Goal: Task Accomplishment & Management: Use online tool/utility

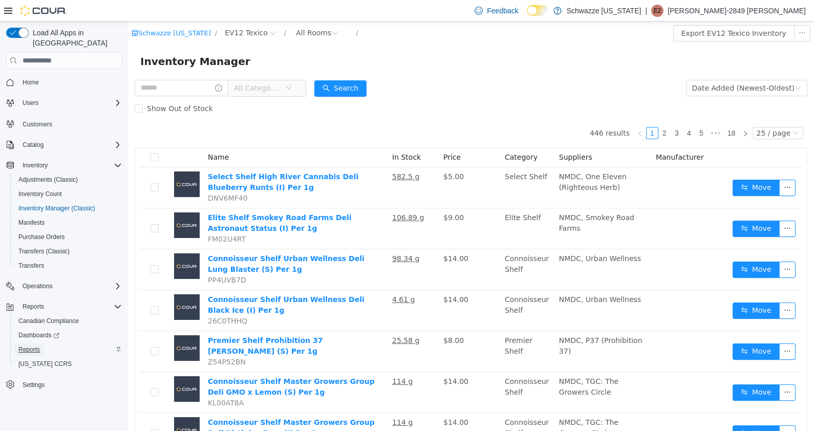
click at [39, 345] on span "Reports" at bounding box center [28, 349] width 21 height 8
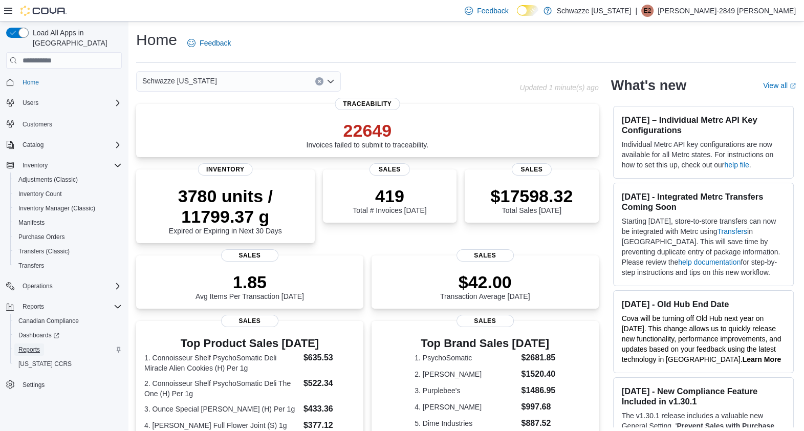
click at [41, 343] on link "Reports" at bounding box center [29, 349] width 30 height 12
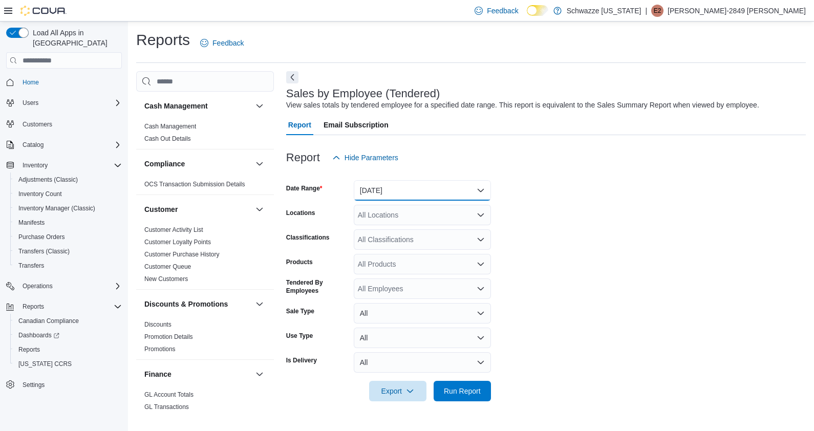
click at [459, 192] on button "Yesterday" at bounding box center [422, 190] width 137 height 20
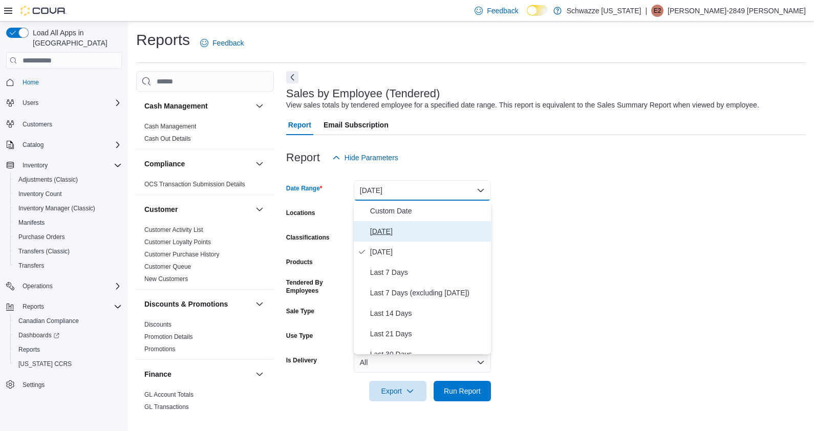
click at [417, 225] on button "Today" at bounding box center [422, 231] width 137 height 20
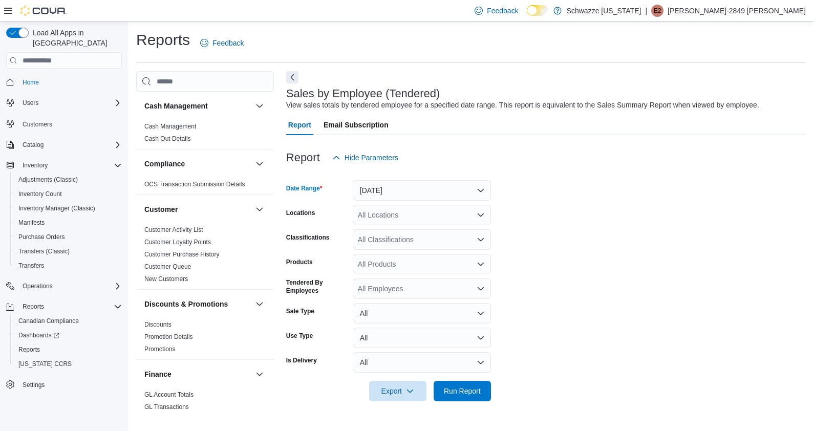
click at [473, 210] on div "All Locations" at bounding box center [422, 215] width 137 height 20
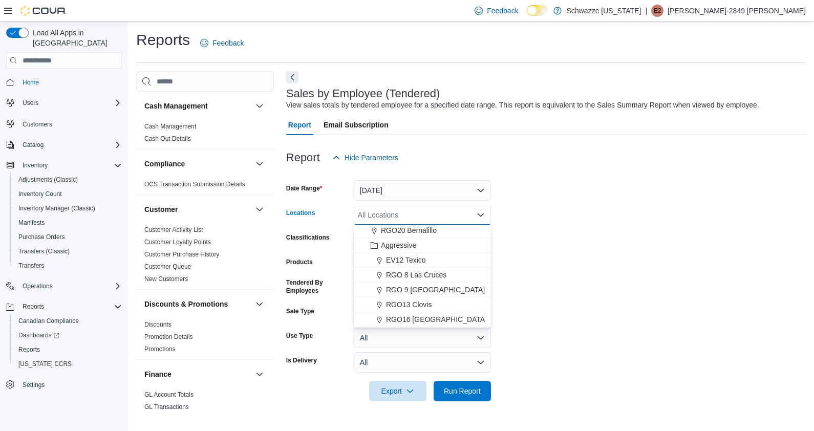
scroll to position [506, 0]
click at [418, 232] on span "EV12 Texico" at bounding box center [406, 231] width 40 height 10
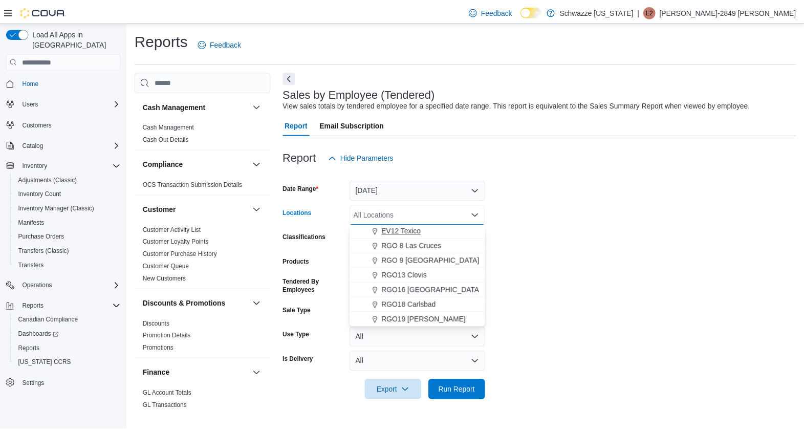
scroll to position [491, 0]
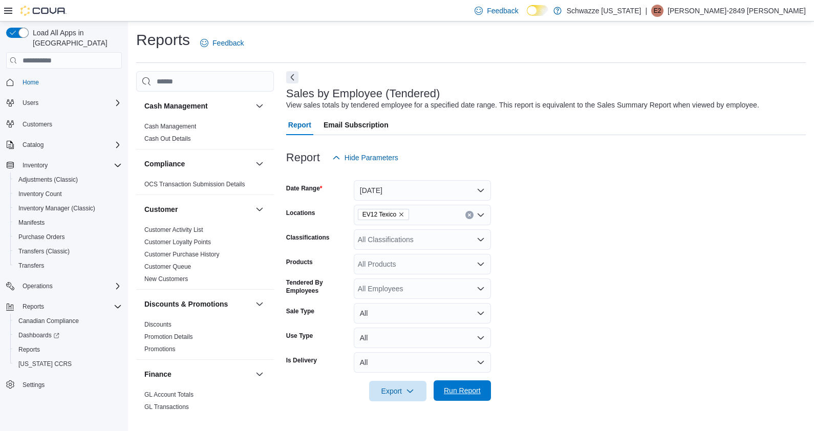
click at [471, 388] on span "Run Report" at bounding box center [462, 390] width 37 height 10
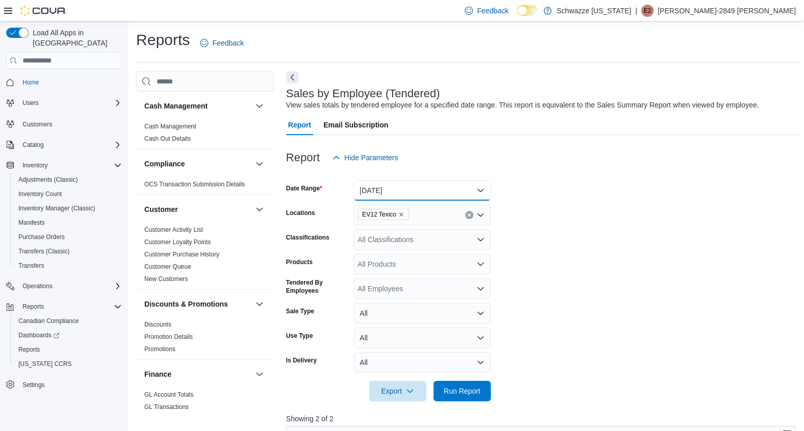
click at [465, 194] on button "Today" at bounding box center [422, 190] width 137 height 20
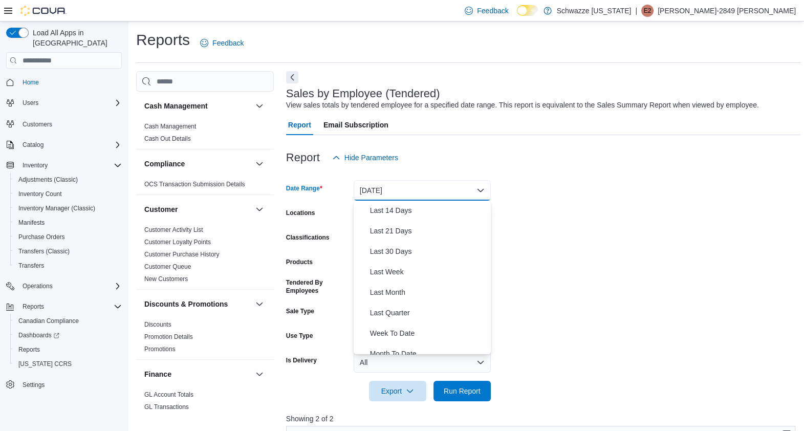
scroll to position [154, 0]
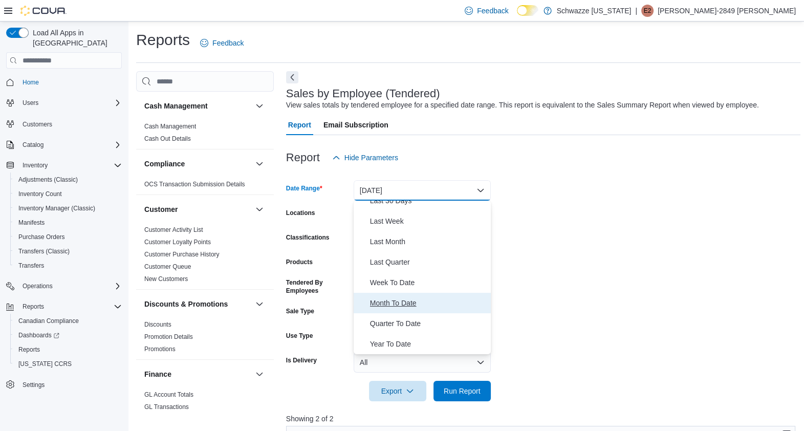
click at [425, 307] on span "Month To Date" at bounding box center [428, 303] width 117 height 12
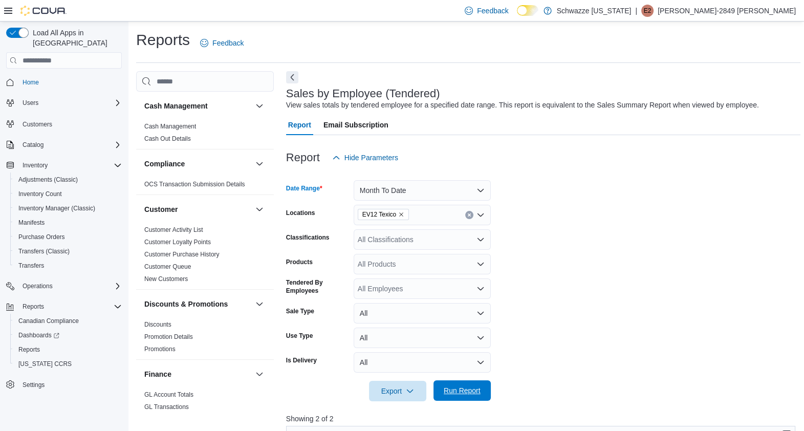
click at [475, 397] on span "Run Report" at bounding box center [462, 390] width 45 height 20
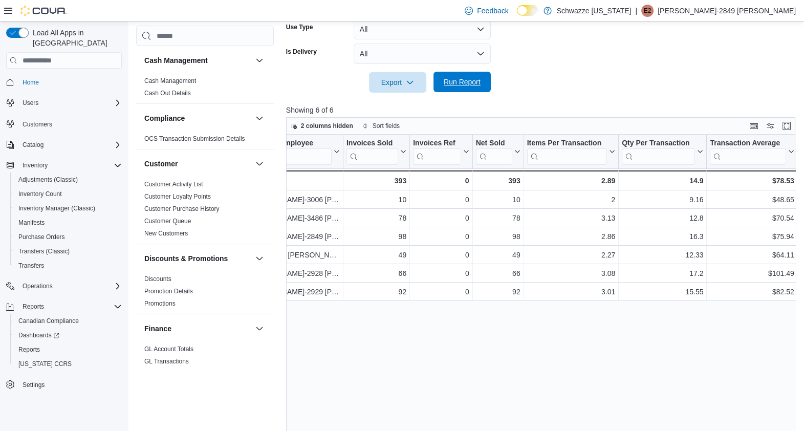
scroll to position [0, 43]
click at [69, 204] on span "Inventory Manager (Classic)" at bounding box center [56, 208] width 77 height 8
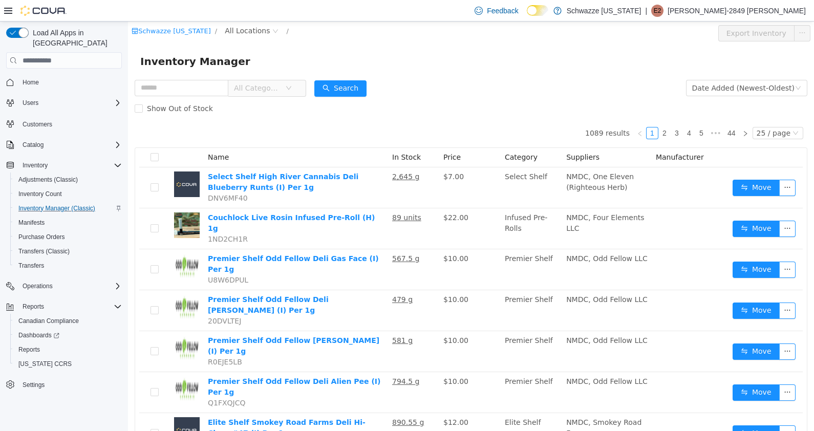
click at [247, 23] on div "Schwazze New Mexico / All Locations / Export Inventory" at bounding box center [471, 33] width 686 height 24
click at [247, 37] on span "All Locations" at bounding box center [251, 31] width 61 height 12
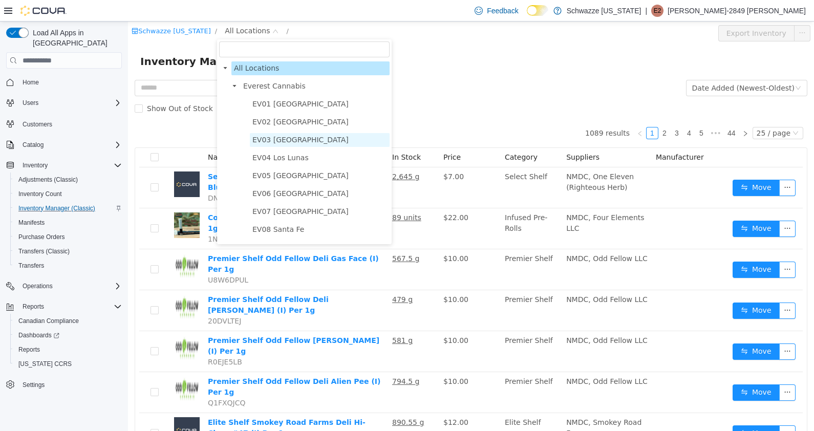
scroll to position [558, 0]
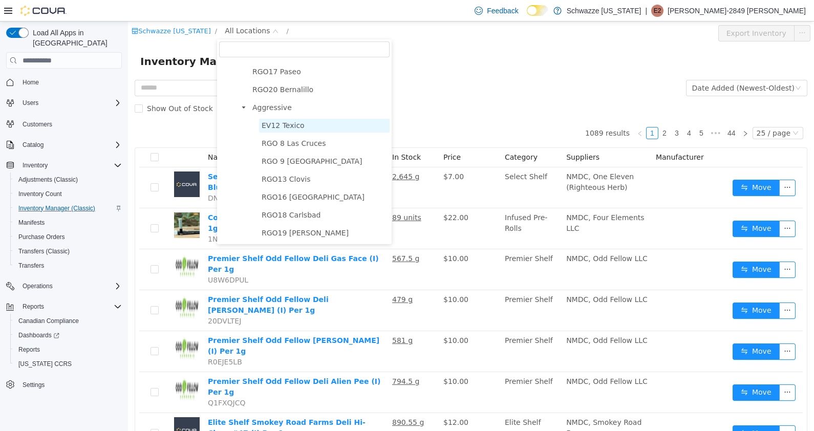
click at [299, 120] on span "EV12 Texico" at bounding box center [324, 126] width 130 height 14
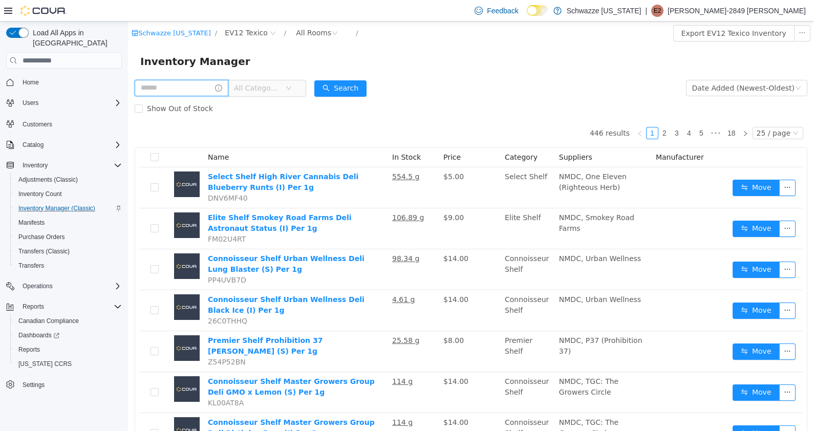
click at [194, 86] on input "text" at bounding box center [182, 88] width 94 height 16
type input "****"
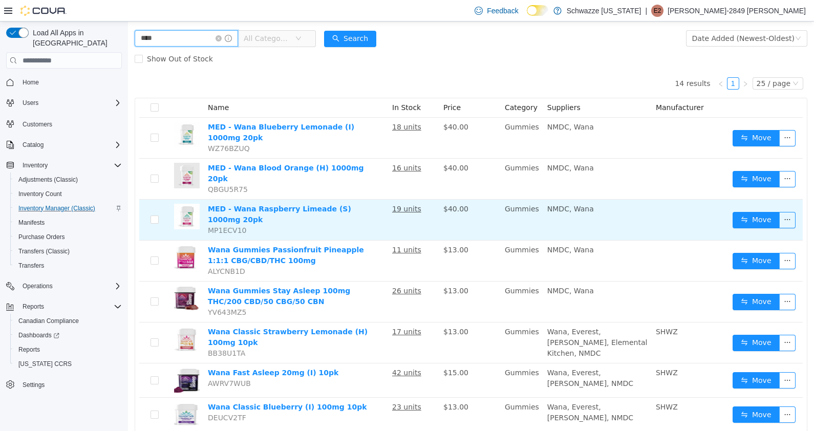
scroll to position [52, 0]
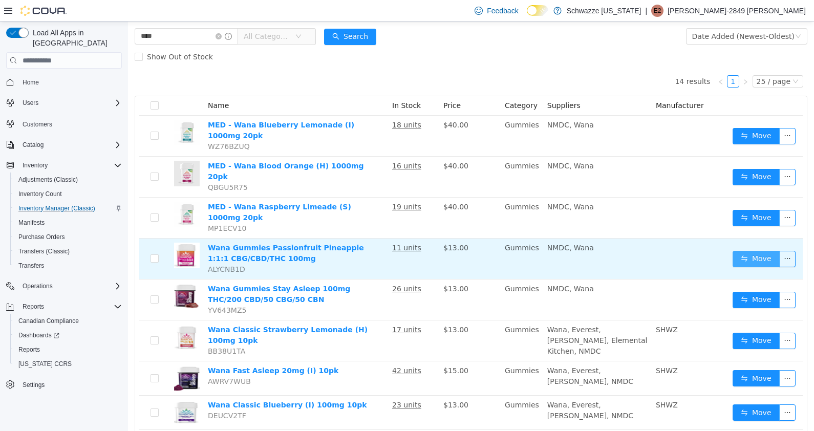
click at [742, 251] on button "Move" at bounding box center [755, 259] width 47 height 16
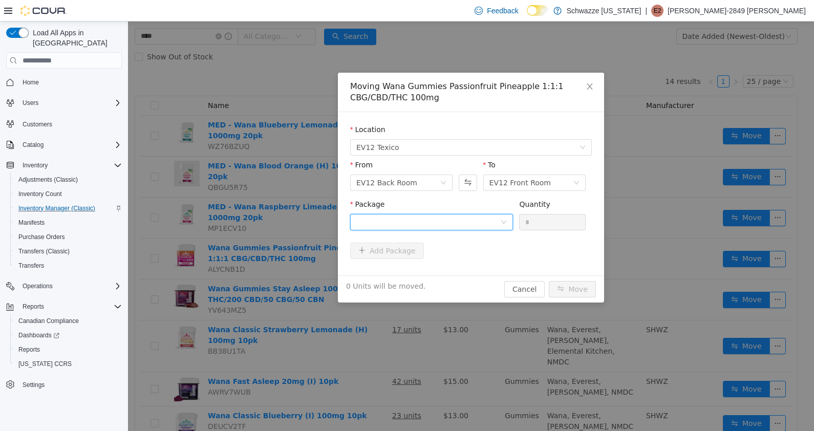
click at [493, 214] on div at bounding box center [428, 221] width 144 height 15
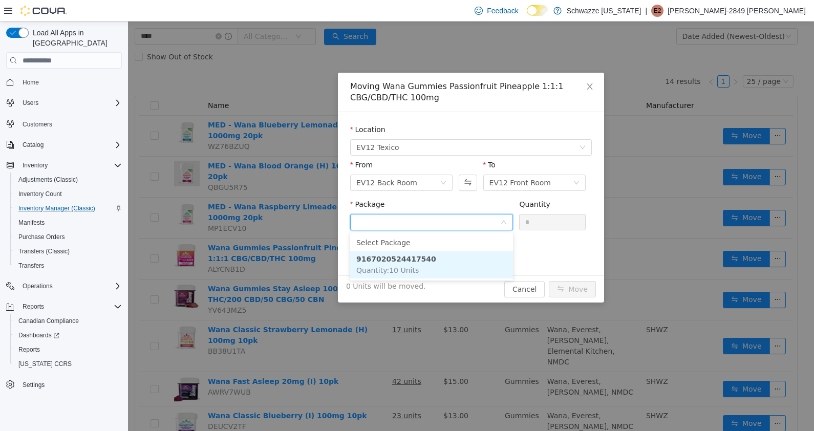
click at [410, 266] on span "Quantity : 10 Units" at bounding box center [387, 270] width 62 height 8
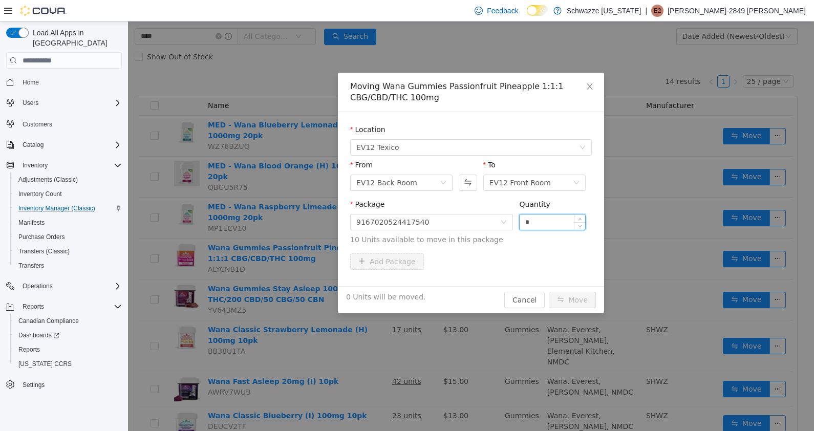
click at [548, 222] on input "*" at bounding box center [551, 221] width 65 height 15
type input "**"
click at [549, 292] on button "Move" at bounding box center [572, 300] width 47 height 16
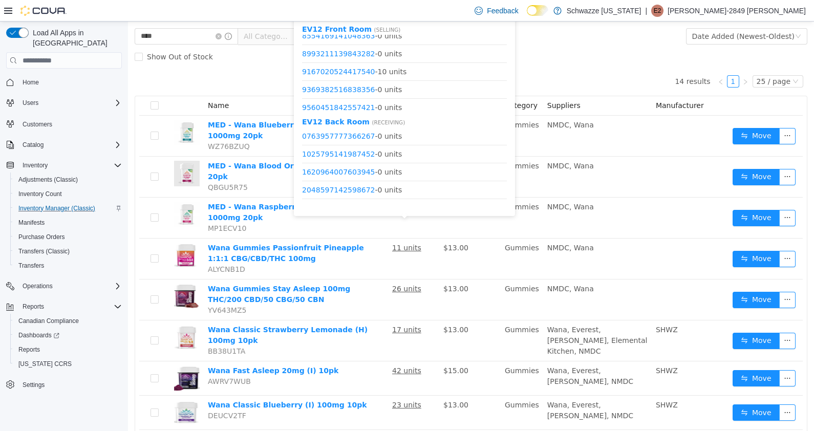
scroll to position [335, 0]
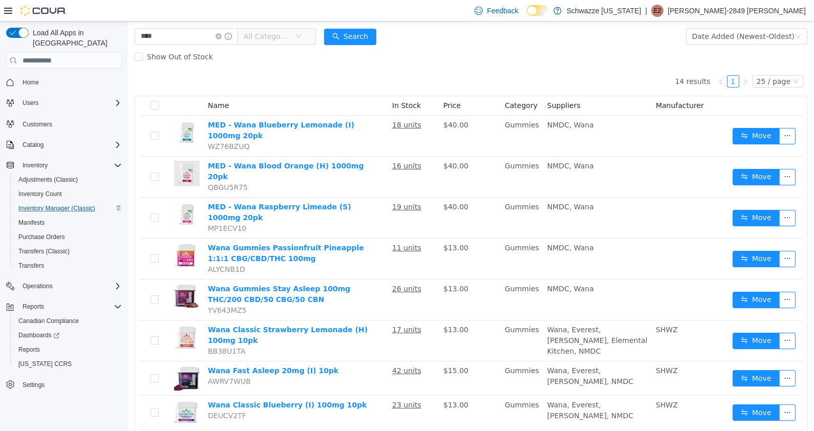
click at [567, 82] on div "14 results 1 25 / page Name In Stock Price Category Suppliers Manufacturer MED …" at bounding box center [471, 358] width 672 height 582
